Goal: Task Accomplishment & Management: Manage account settings

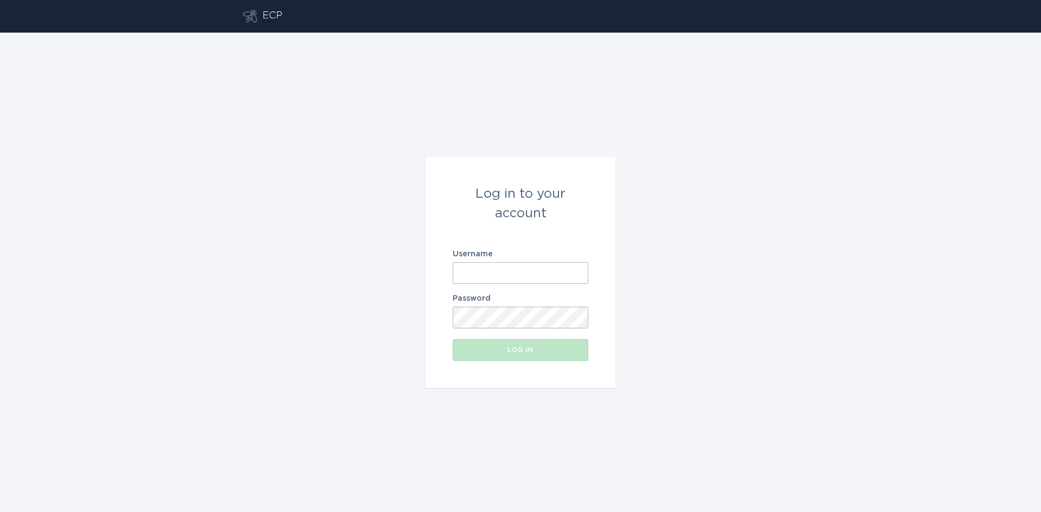
click at [503, 275] on input "Username" at bounding box center [521, 273] width 136 height 22
type input "[EMAIL_ADDRESS][DOMAIN_NAME]"
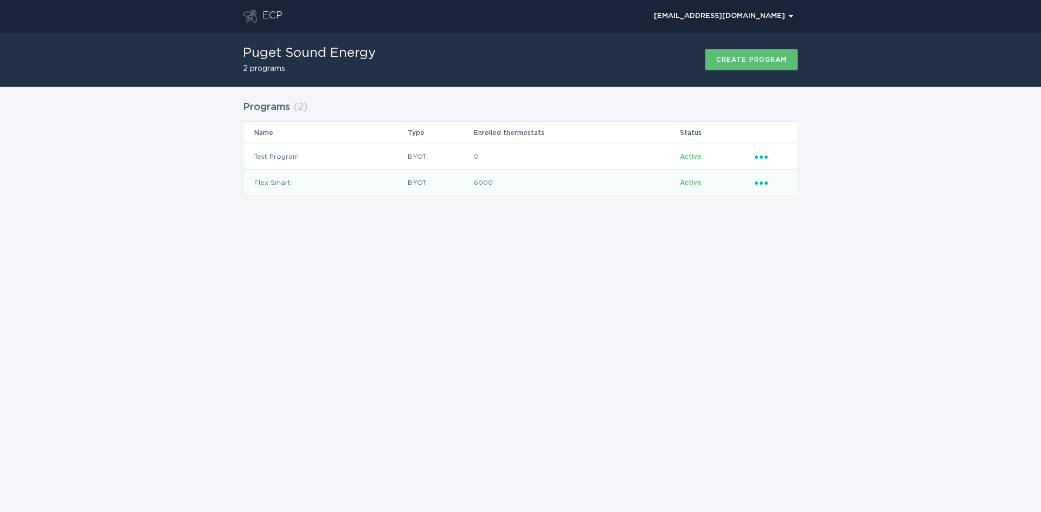
click at [760, 188] on div "Ellipsis" at bounding box center [771, 183] width 32 height 12
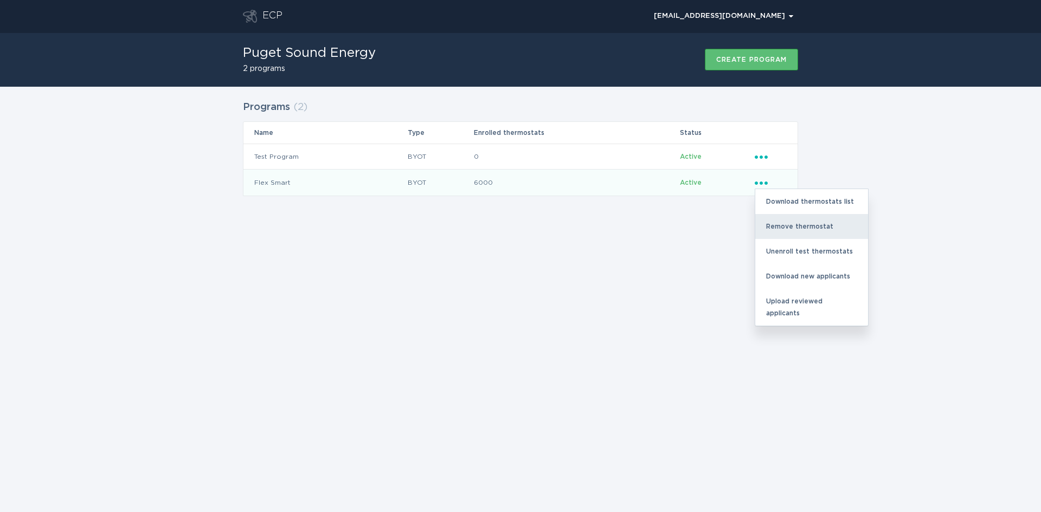
click at [789, 234] on div "Remove thermostat" at bounding box center [811, 226] width 113 height 25
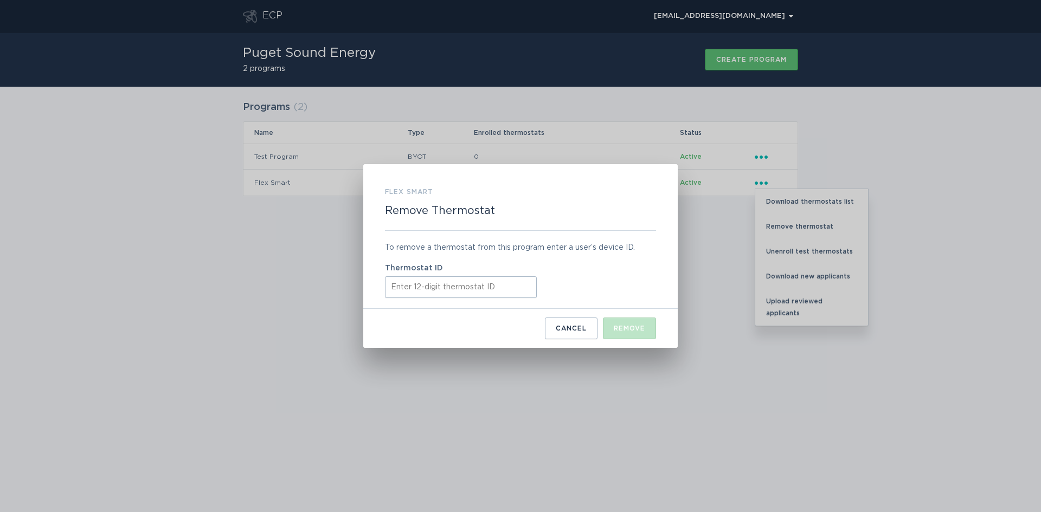
click at [432, 287] on input "Thermostat ID" at bounding box center [461, 287] width 152 height 22
paste input "445275749081"
type input "445275749081"
click at [626, 326] on div "Remove" at bounding box center [629, 328] width 31 height 7
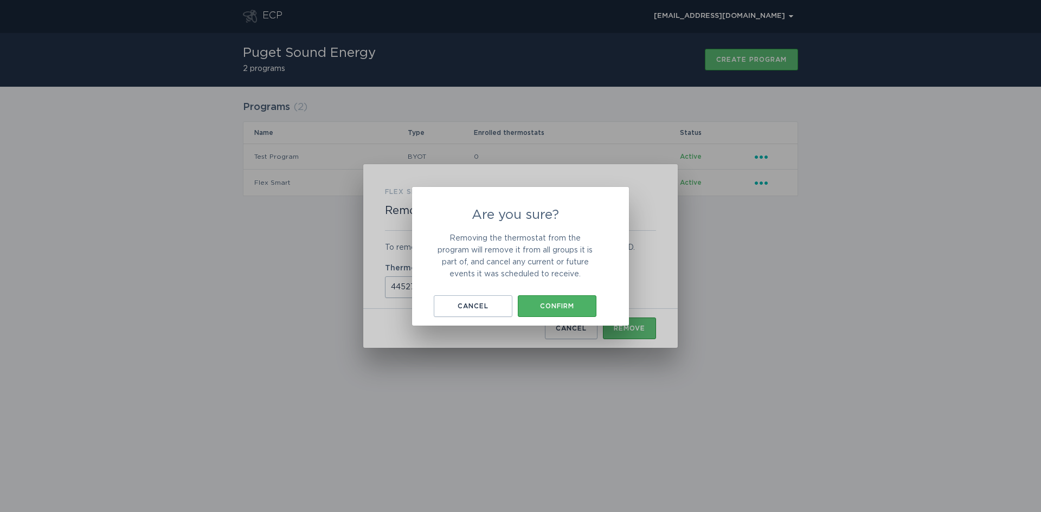
click at [540, 303] on div "Confirm" at bounding box center [557, 306] width 68 height 7
